Goal: Navigation & Orientation: Find specific page/section

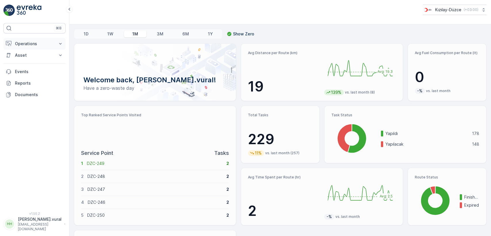
click at [39, 44] on p "Operations" at bounding box center [34, 44] width 39 height 6
click at [32, 68] on p "Routes & Tasks" at bounding box center [30, 70] width 30 height 6
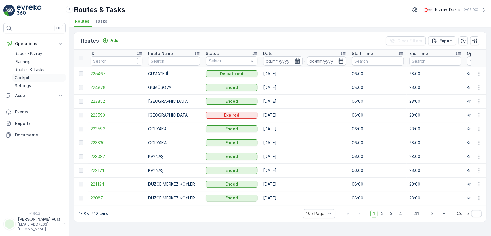
click at [41, 79] on link "Cockpit" at bounding box center [38, 78] width 53 height 8
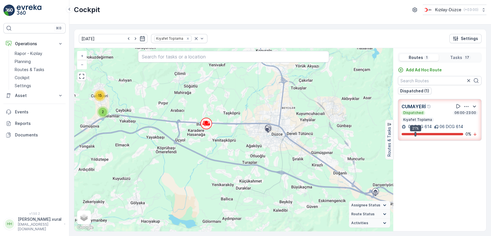
click at [33, 222] on p "[PERSON_NAME].vural" at bounding box center [40, 219] width 44 height 6
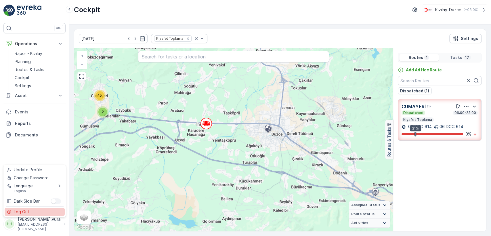
click at [36, 212] on div "Log Out" at bounding box center [35, 212] width 60 height 8
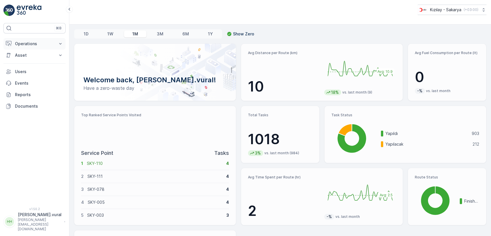
click at [37, 45] on p "Operations" at bounding box center [34, 44] width 39 height 6
click at [35, 69] on p "Routes & Tasks" at bounding box center [30, 70] width 30 height 6
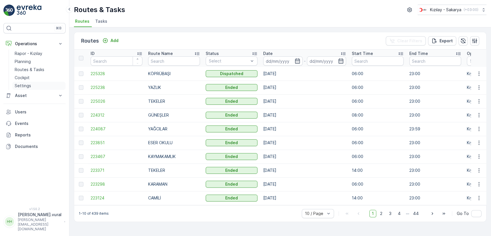
click at [25, 84] on p "Settings" at bounding box center [23, 86] width 16 height 6
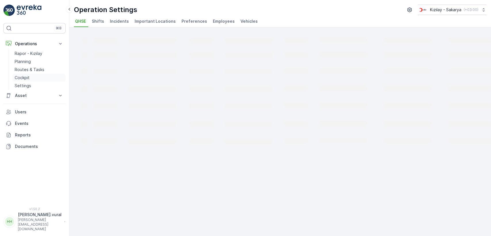
click at [30, 76] on link "Cockpit" at bounding box center [38, 78] width 53 height 8
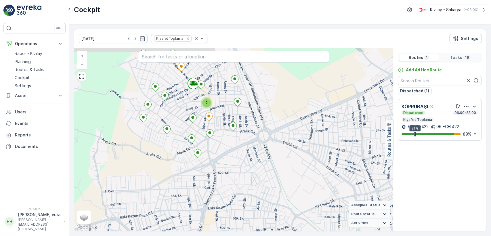
drag, startPoint x: 182, startPoint y: 90, endPoint x: 190, endPoint y: 156, distance: 66.3
click at [190, 156] on div "2 + − Satellite Roadmap Terrain Hybrid Leaflet Keyboard shortcuts Map Data Map …" at bounding box center [233, 139] width 318 height 183
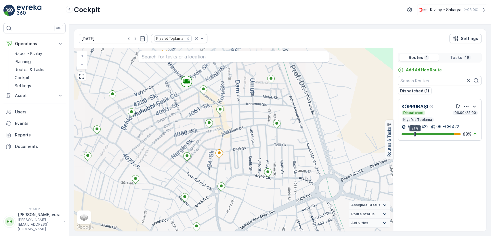
drag, startPoint x: 222, startPoint y: 87, endPoint x: 230, endPoint y: 135, distance: 48.6
click at [230, 135] on div "+ − Satellite Roadmap Terrain Hybrid Leaflet Keyboard shortcuts Map Data Map da…" at bounding box center [233, 139] width 318 height 183
